Goal: Information Seeking & Learning: Learn about a topic

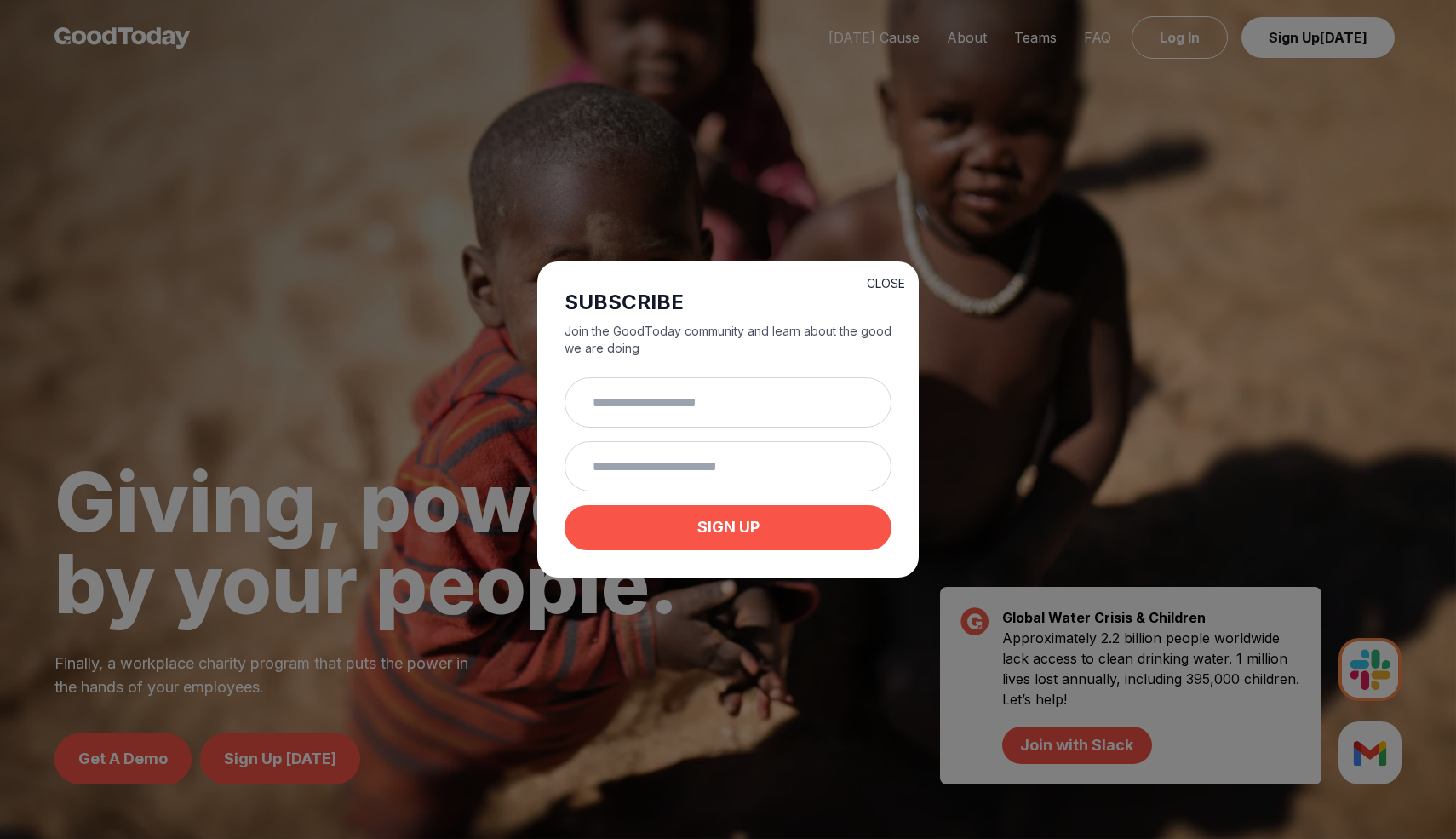
click at [887, 280] on button "CLOSE" at bounding box center [886, 284] width 39 height 17
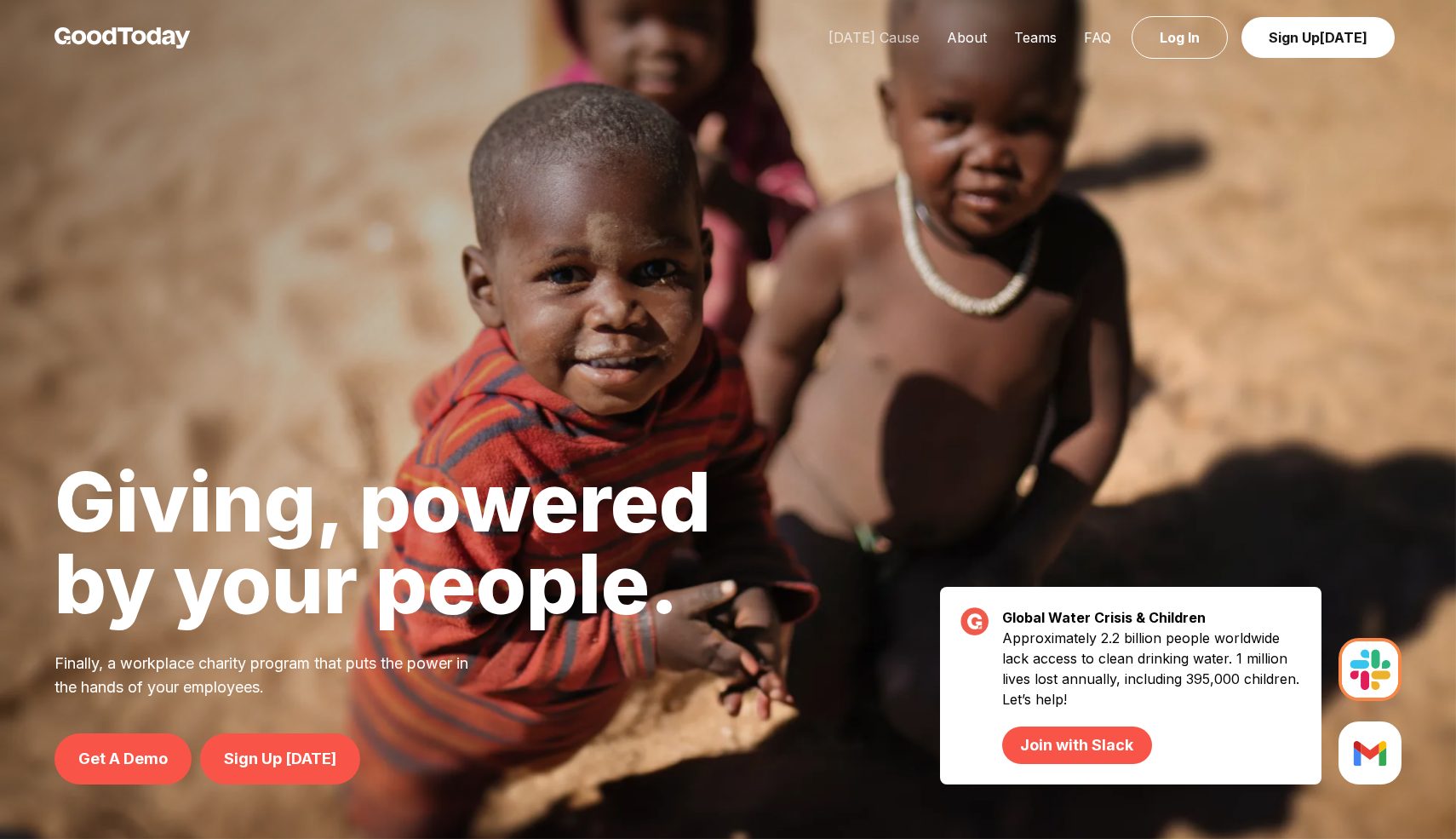
click at [899, 29] on link "[DATE] Cause" at bounding box center [874, 38] width 118 height 17
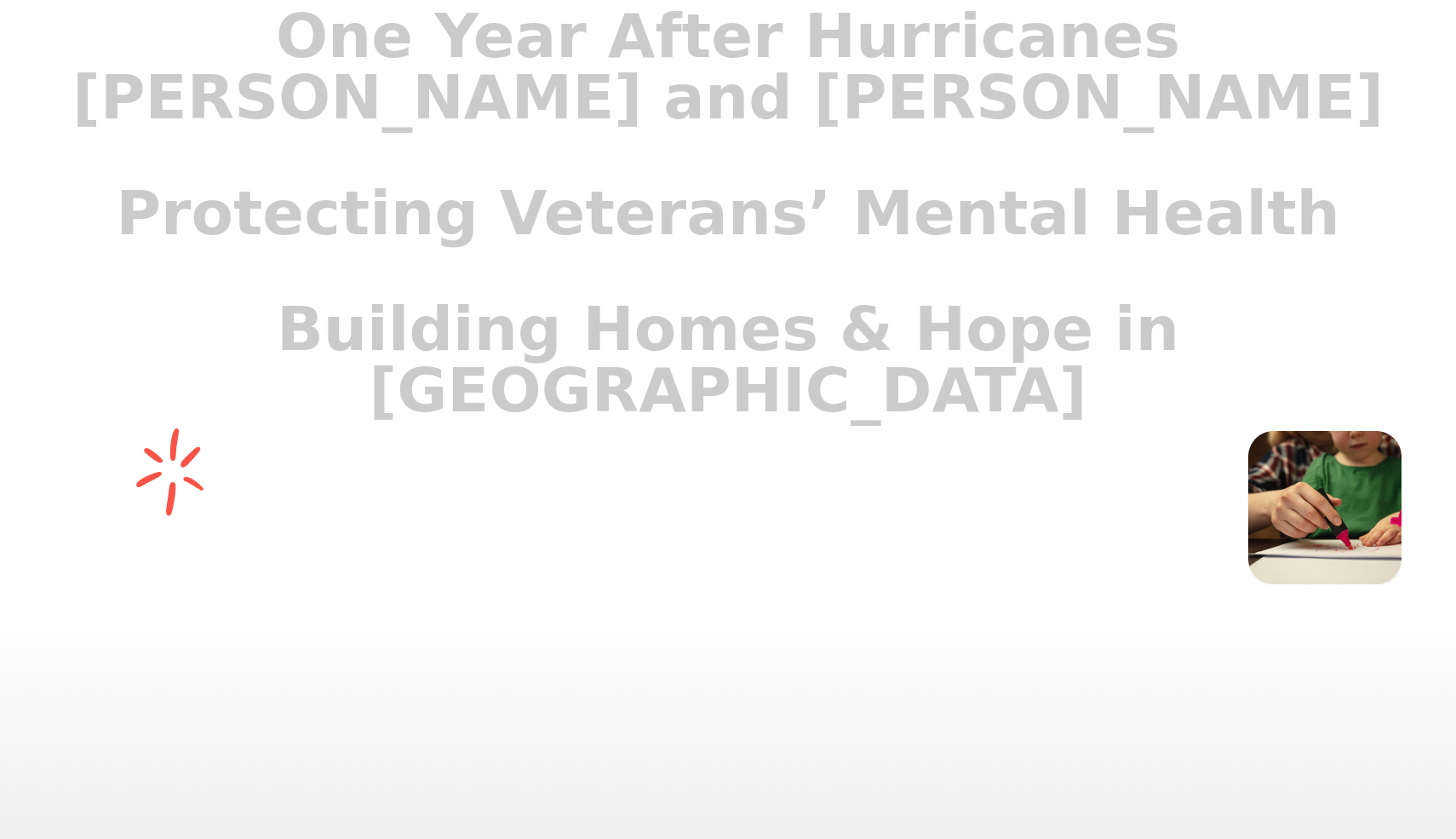
scroll to position [1624, 0]
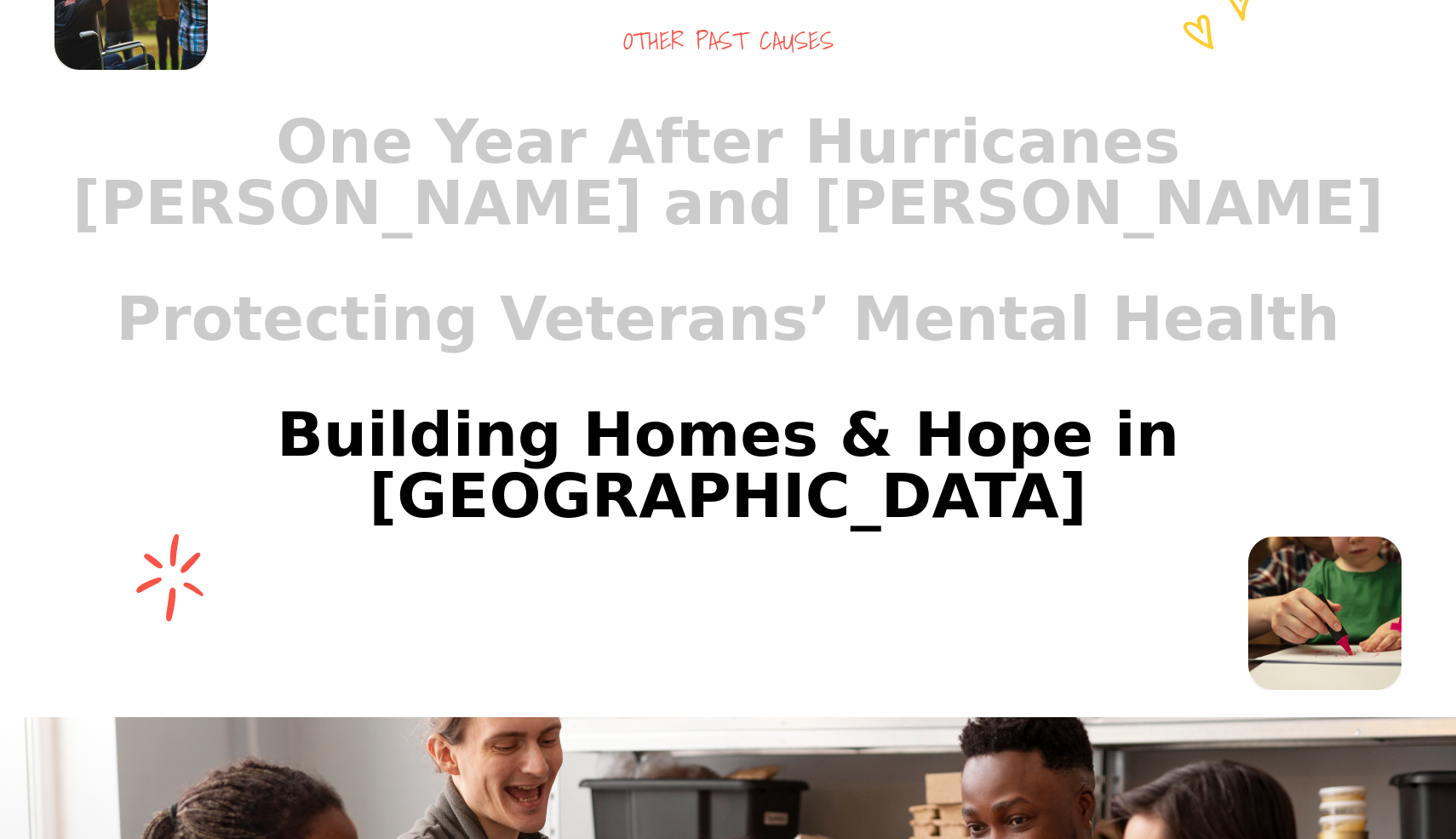
click at [801, 383] on link "Building Homes & Hope in [GEOGRAPHIC_DATA]" at bounding box center [728, 465] width 1388 height 177
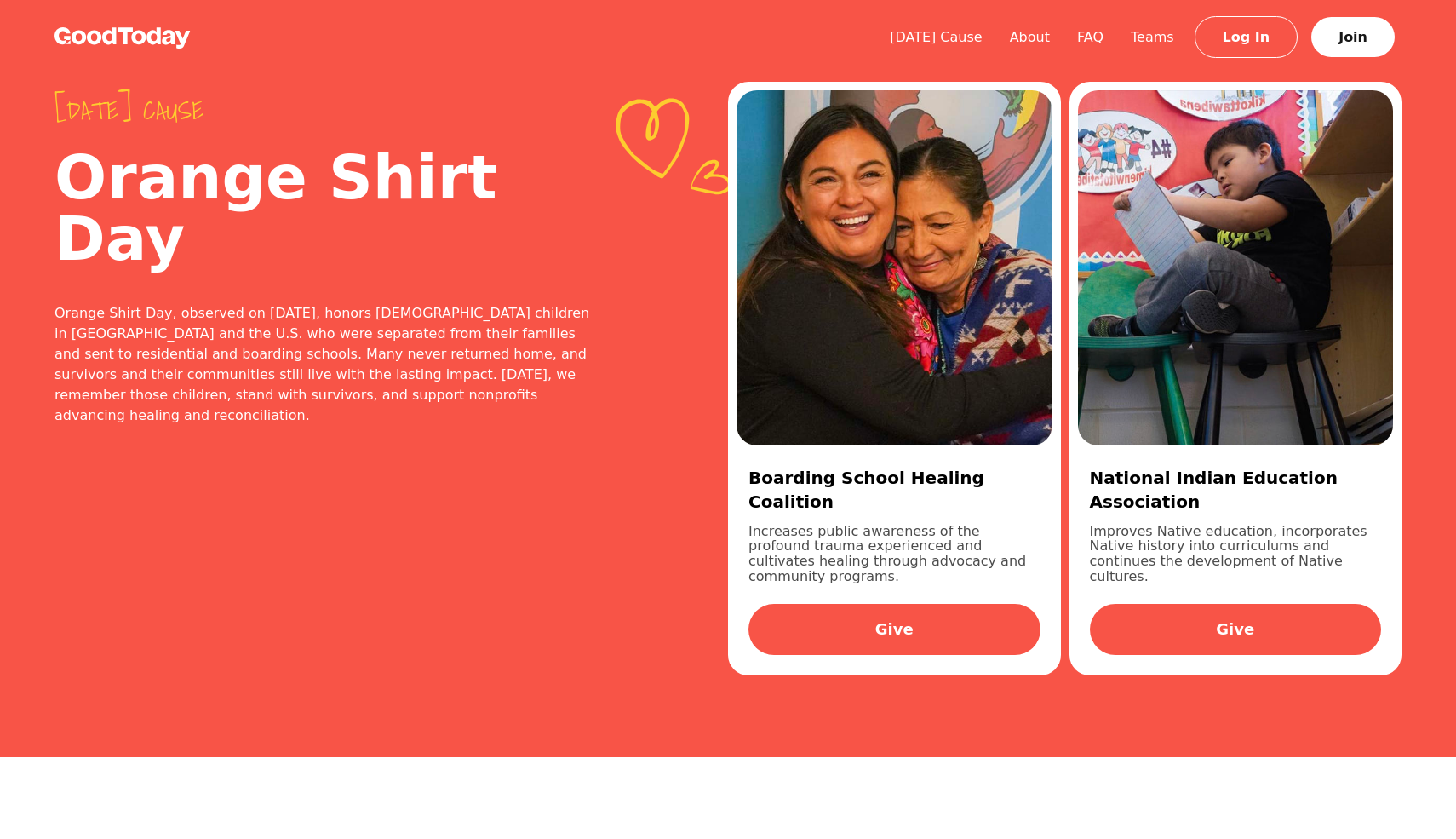
click at [1065, 52] on div "[DATE] Cause About FAQ Teams Log In Join" at bounding box center [728, 38] width 1456 height 76
click at [1032, 29] on link "About" at bounding box center [1030, 37] width 67 height 16
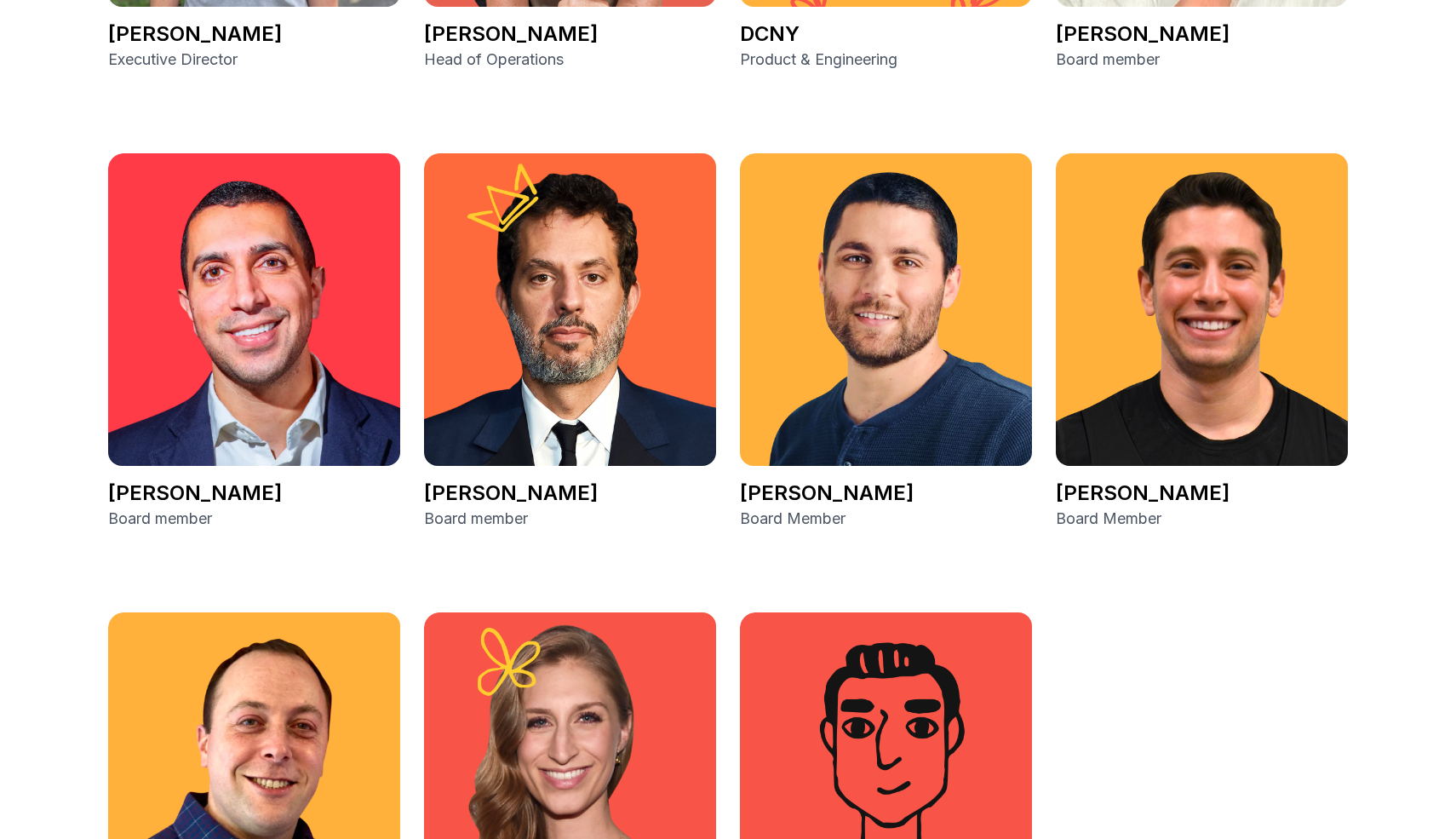
scroll to position [3078, 0]
